Goal: Check status: Check status

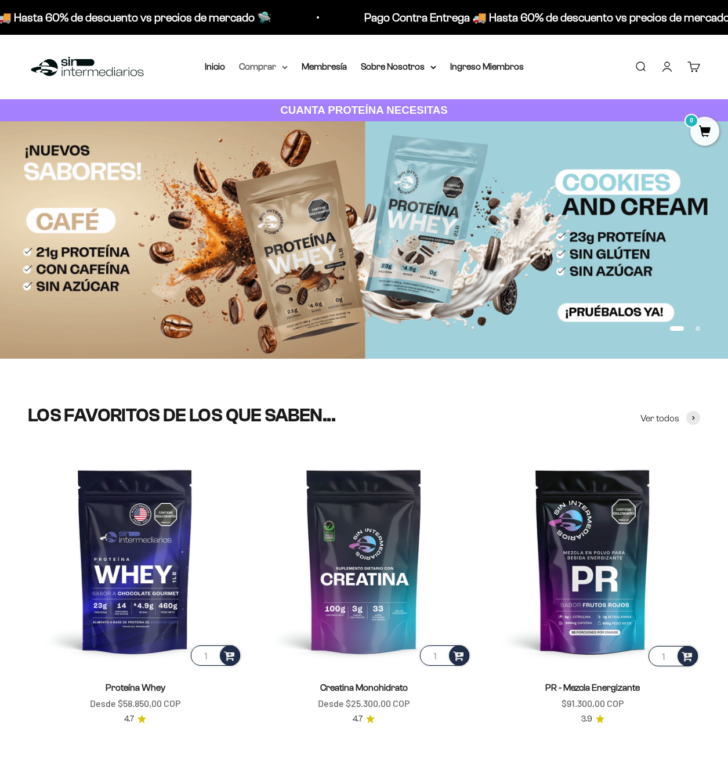
click at [265, 64] on summary "Comprar" at bounding box center [263, 66] width 49 height 15
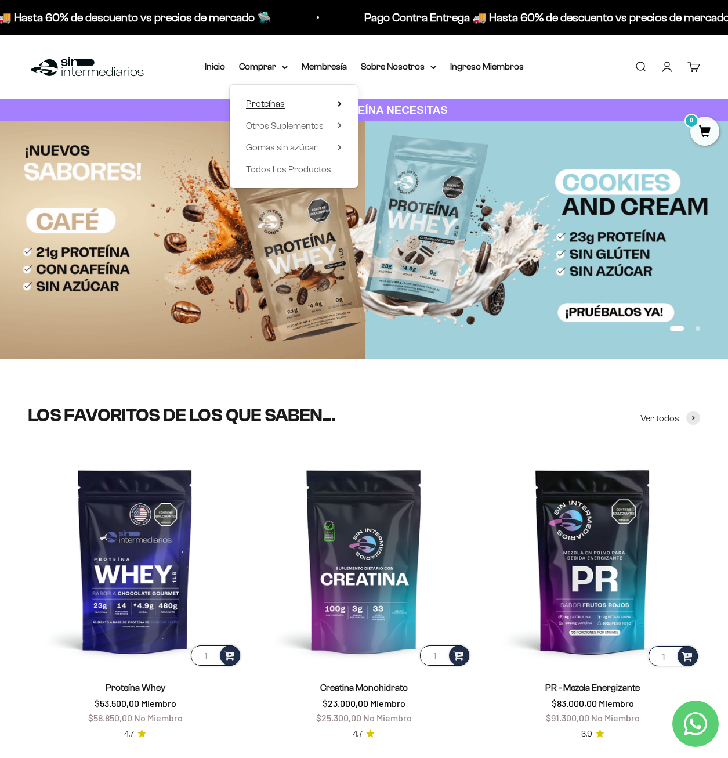
click at [335, 100] on summary "Proteínas" at bounding box center [294, 103] width 96 height 15
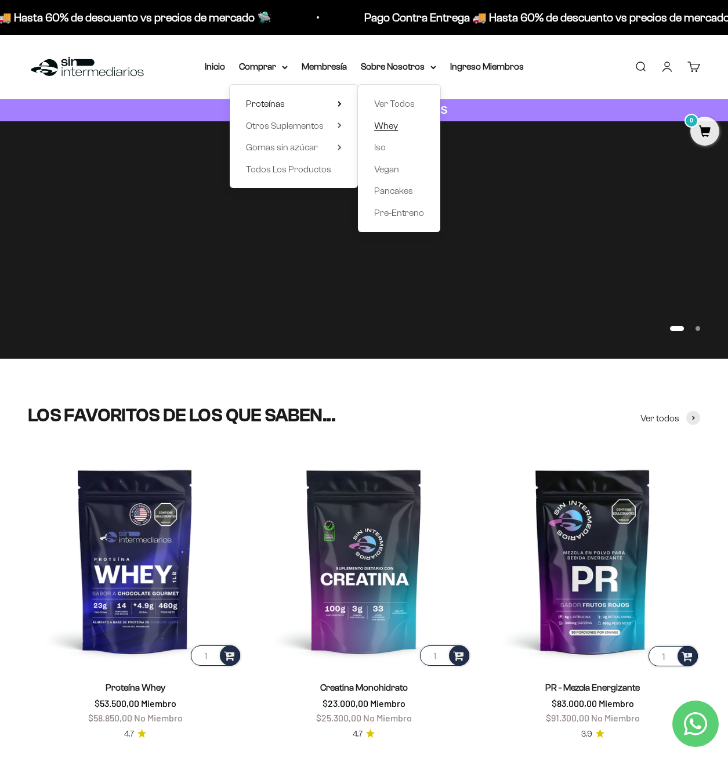
click at [390, 124] on span "Whey" at bounding box center [386, 126] width 24 height 10
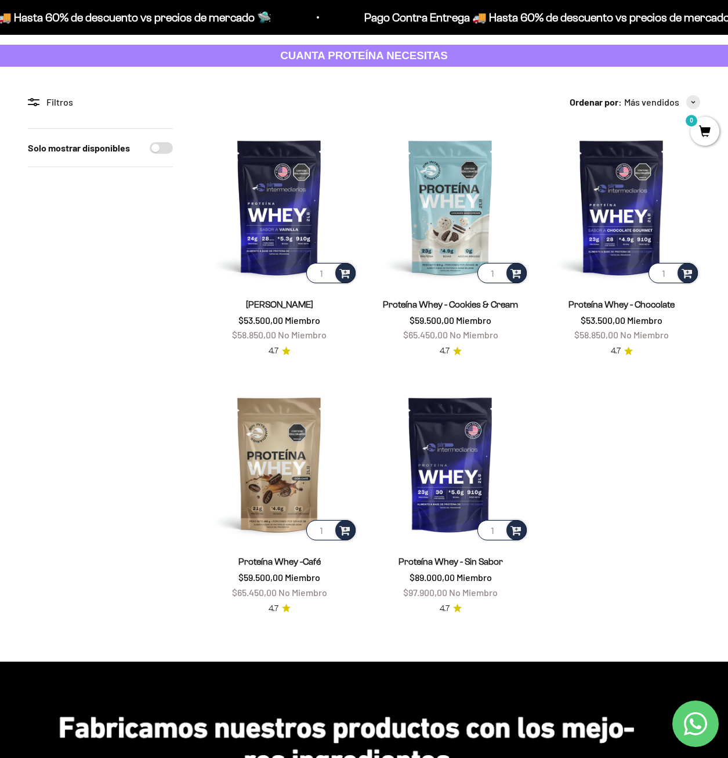
scroll to position [58, 0]
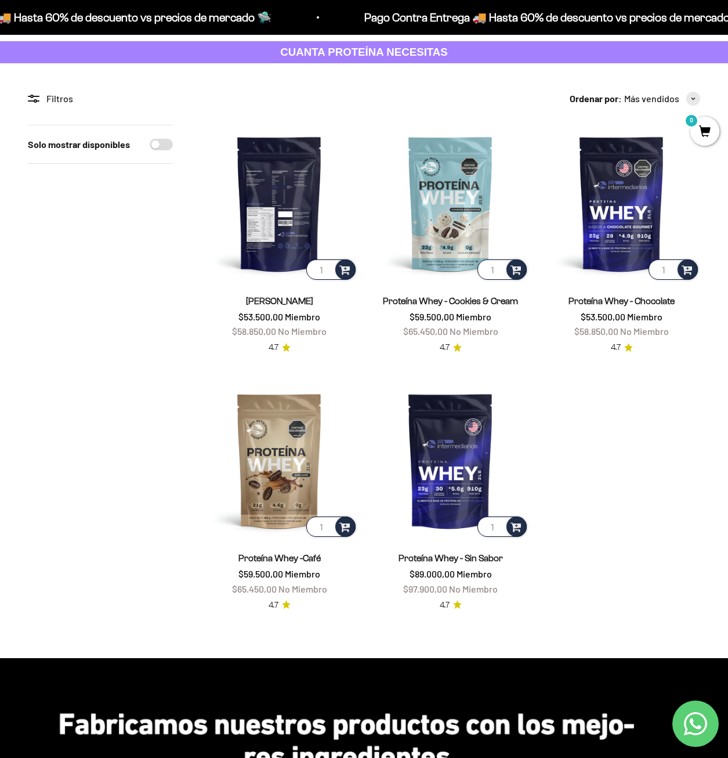
click at [262, 213] on img at bounding box center [279, 203] width 157 height 157
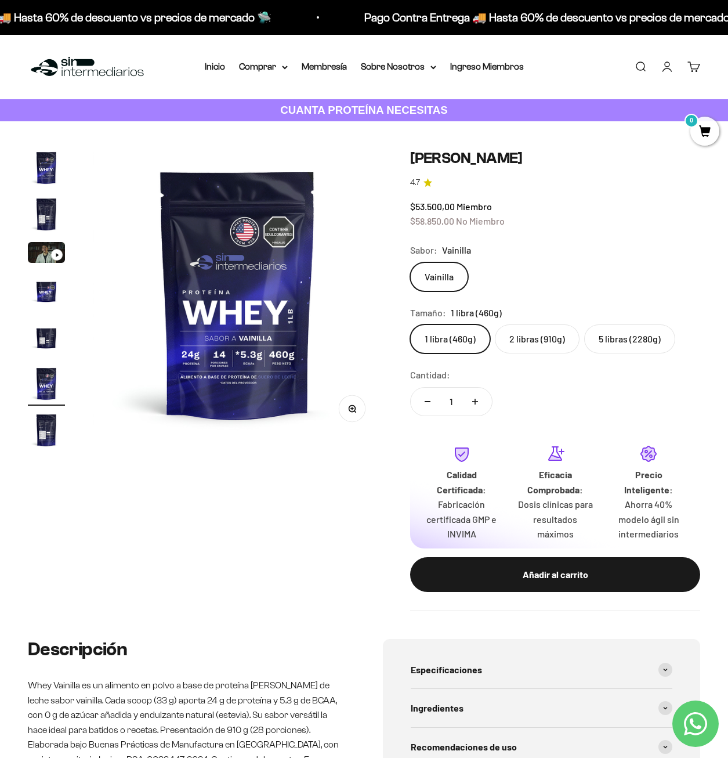
click at [545, 341] on label "2 libras (910g)" at bounding box center [537, 338] width 85 height 29
click at [410, 324] on input "2 libras (910g)" at bounding box center [410, 324] width 1 height 1
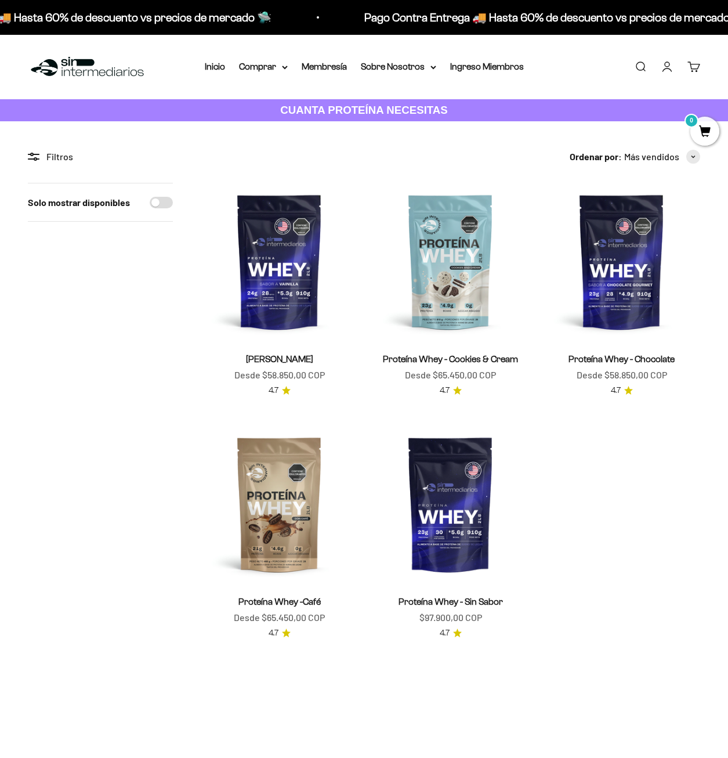
scroll to position [58, 0]
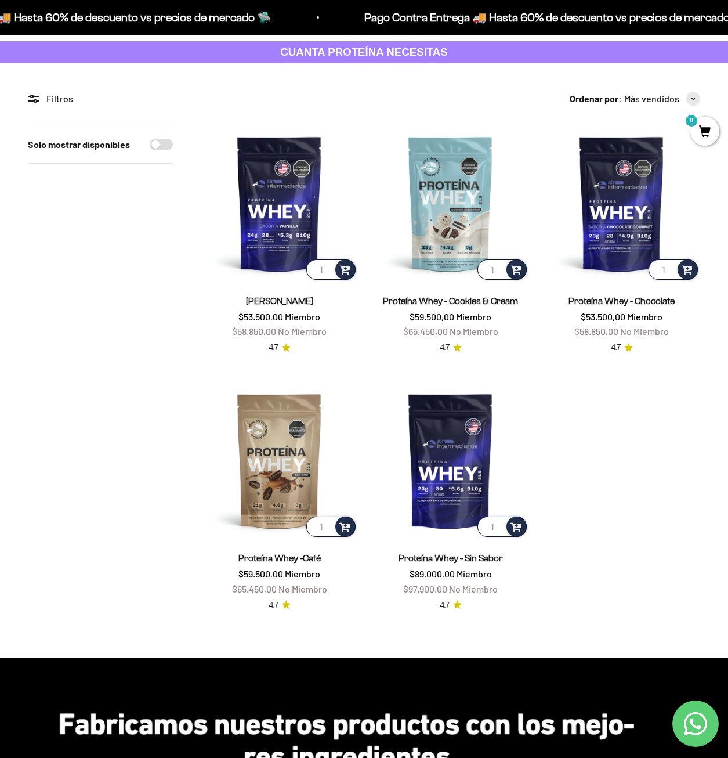
click at [162, 307] on div "Solo mostrar disponibles" at bounding box center [100, 368] width 145 height 487
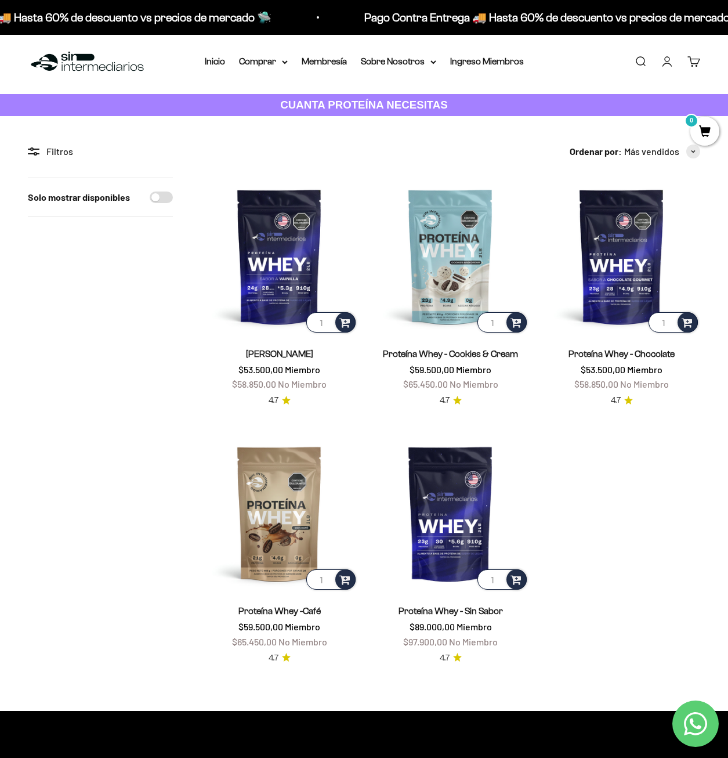
scroll to position [0, 0]
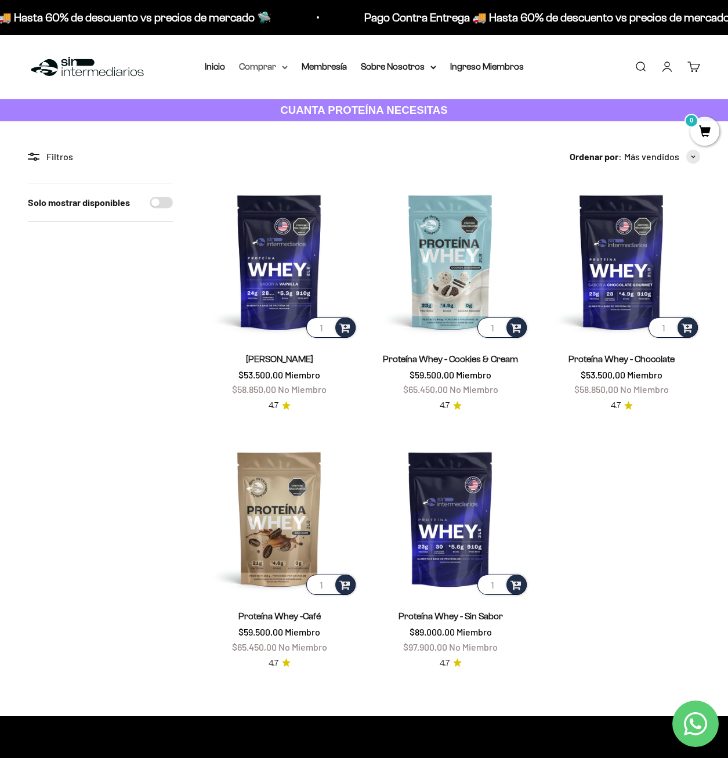
click at [273, 67] on summary "Comprar" at bounding box center [263, 66] width 49 height 15
click at [318, 102] on summary "Proteínas" at bounding box center [294, 103] width 96 height 15
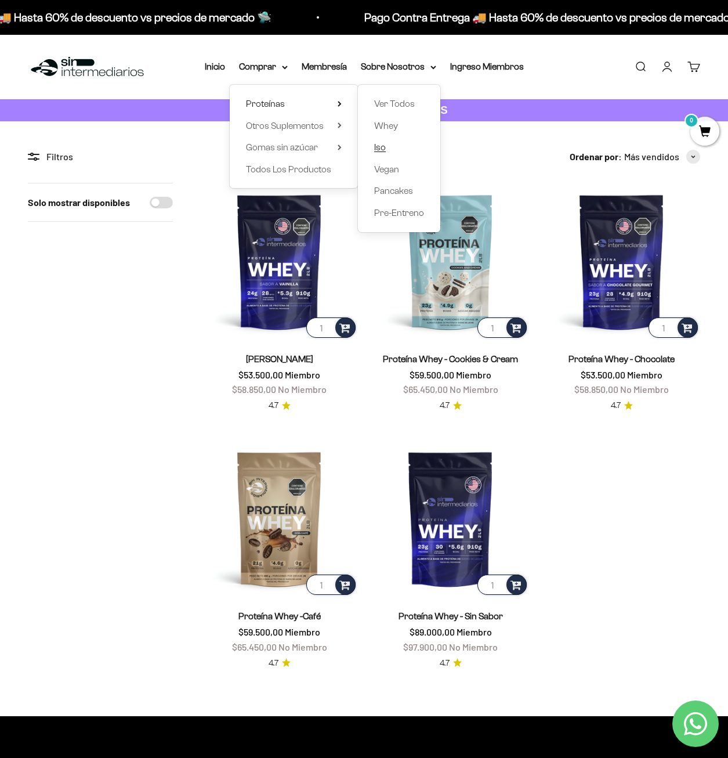
click at [387, 153] on link "Iso" at bounding box center [399, 147] width 50 height 15
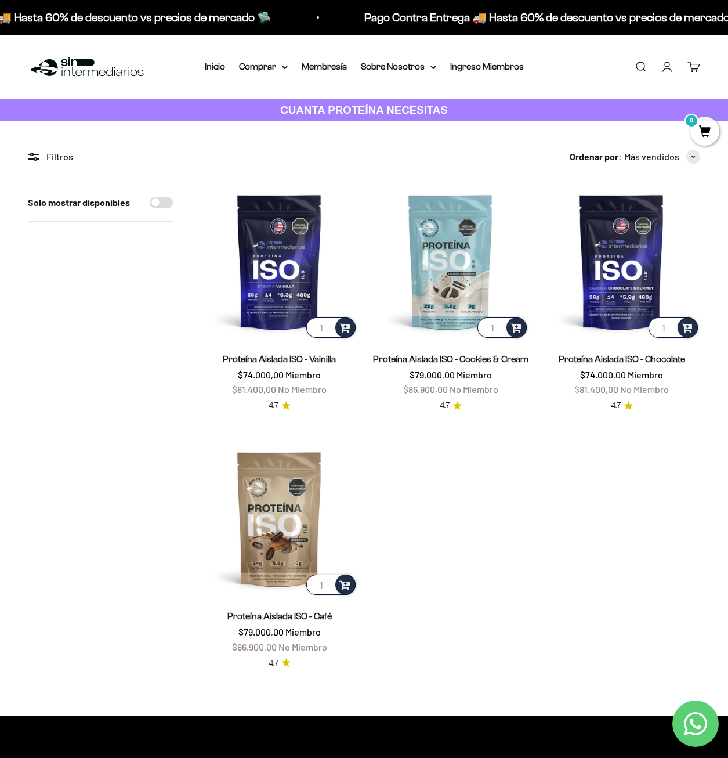
click at [667, 67] on link "Iniciar sesión" at bounding box center [667, 66] width 13 height 13
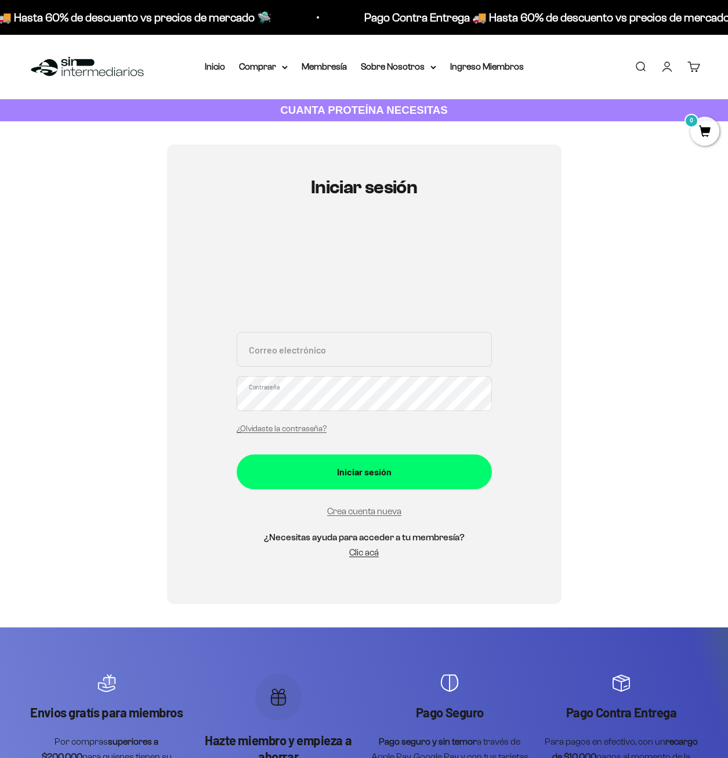
type input "[EMAIL_ADDRESS][DOMAIN_NAME]"
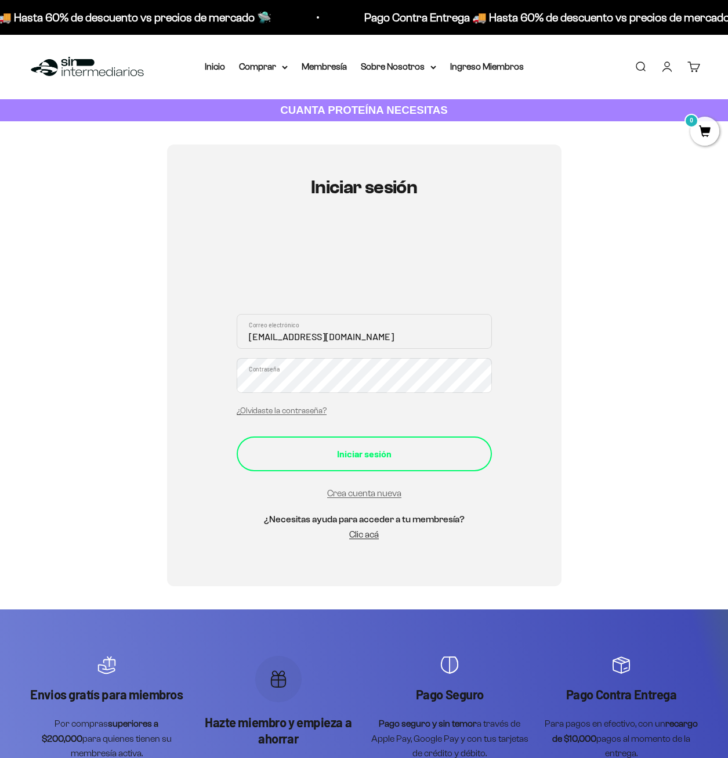
click at [277, 443] on button "Iniciar sesión" at bounding box center [364, 453] width 255 height 35
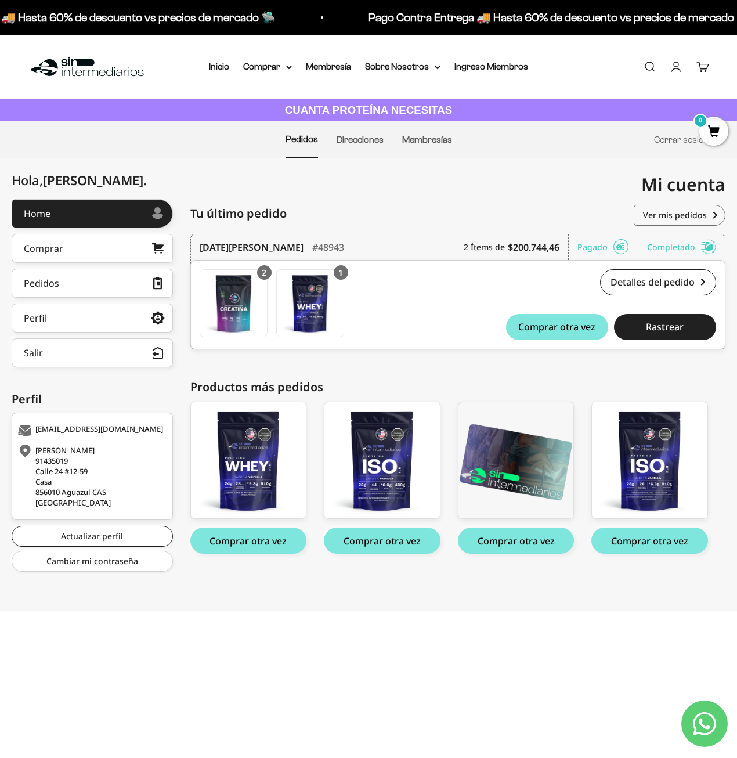
click at [450, 199] on div "Tu último pedido Pedidos" at bounding box center [457, 213] width 535 height 29
drag, startPoint x: 197, startPoint y: 249, endPoint x: 295, endPoint y: 255, distance: 97.6
click at [295, 255] on div "[DATE][PERSON_NAME] #48943 2 Ítems de $200.744,46 Pagado Completado Pedido conf…" at bounding box center [457, 249] width 535 height 31
click at [484, 208] on div "Tu último pedido Pedidos" at bounding box center [457, 213] width 535 height 29
click at [470, 208] on div "Tu último pedido Pedidos" at bounding box center [457, 213] width 535 height 29
